Goal: Task Accomplishment & Management: Manage account settings

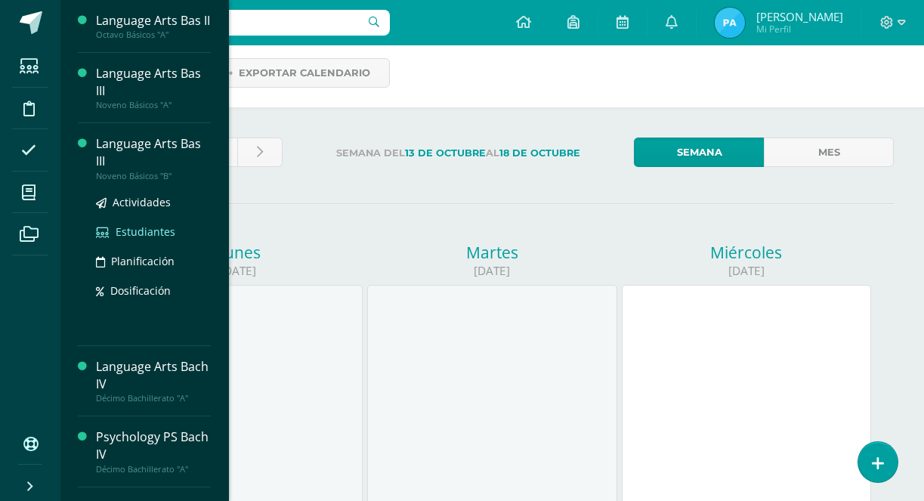
click at [138, 239] on span "Estudiantes" at bounding box center [146, 231] width 60 height 14
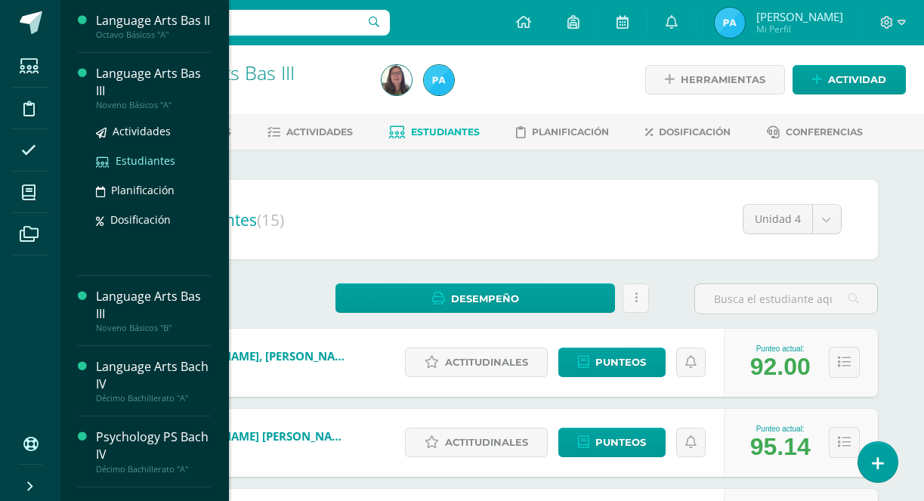
click at [137, 168] on span "Estudiantes" at bounding box center [146, 160] width 60 height 14
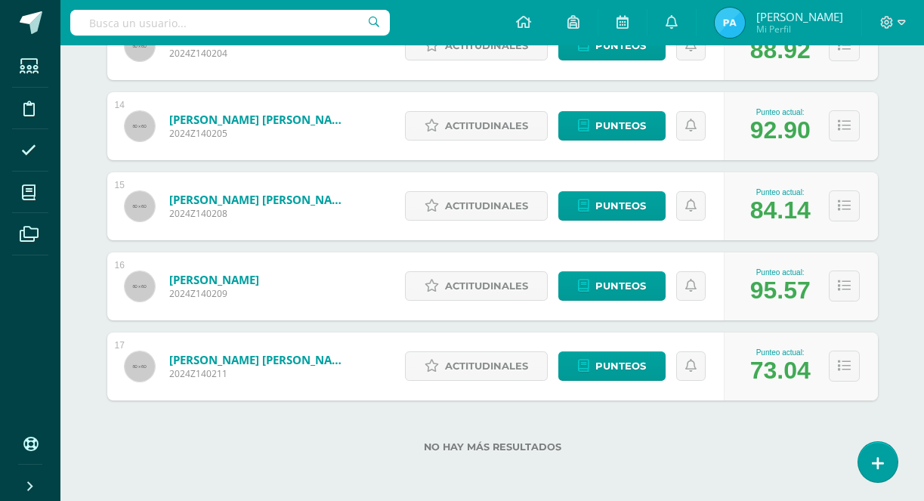
scroll to position [1277, 0]
click at [597, 361] on span "Punteos" at bounding box center [620, 366] width 51 height 28
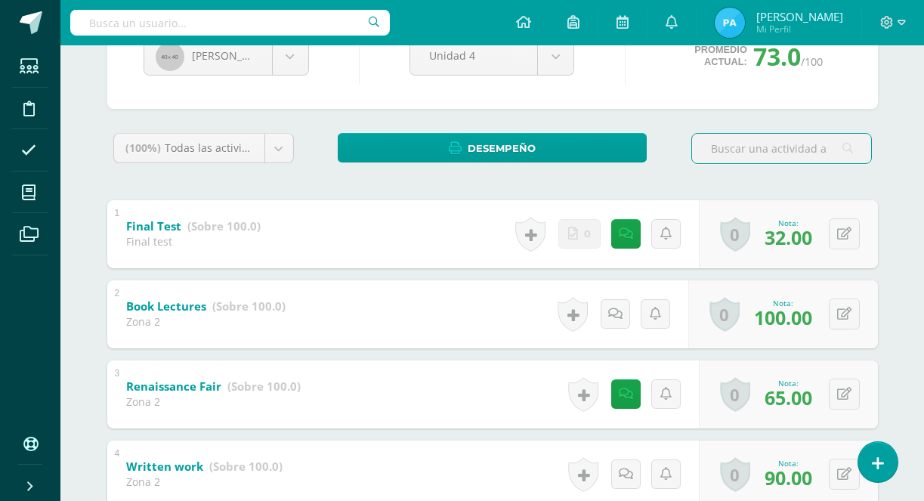
scroll to position [128, 0]
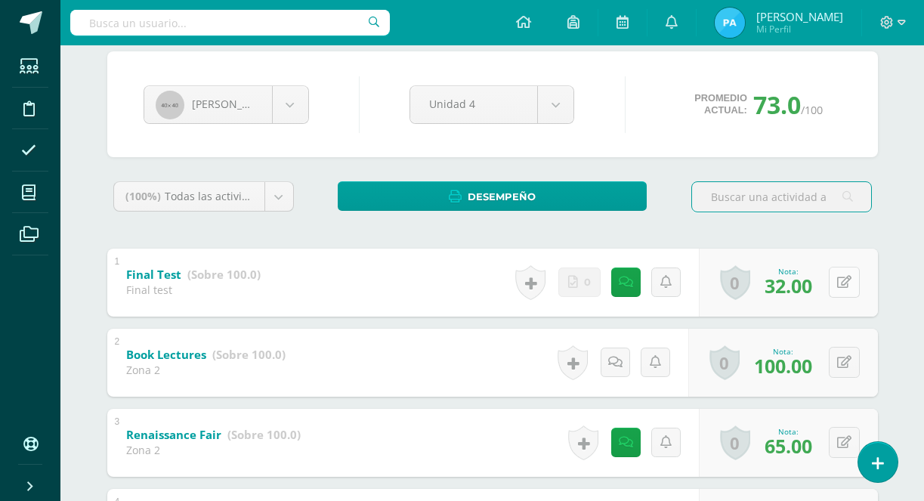
click at [848, 282] on icon at bounding box center [844, 282] width 14 height 13
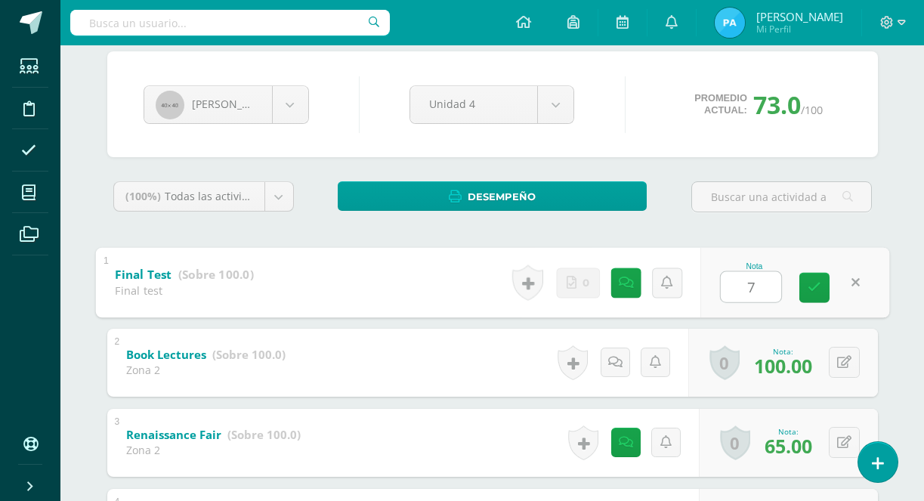
type input "79"
click at [822, 289] on link at bounding box center [814, 287] width 30 height 30
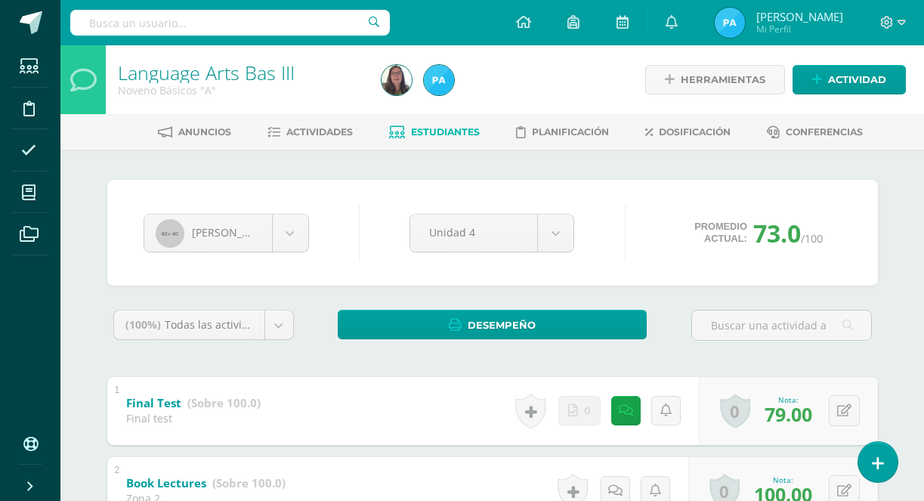
scroll to position [0, 0]
click at [434, 135] on span "Estudiantes" at bounding box center [445, 131] width 69 height 11
